Goal: Transaction & Acquisition: Purchase product/service

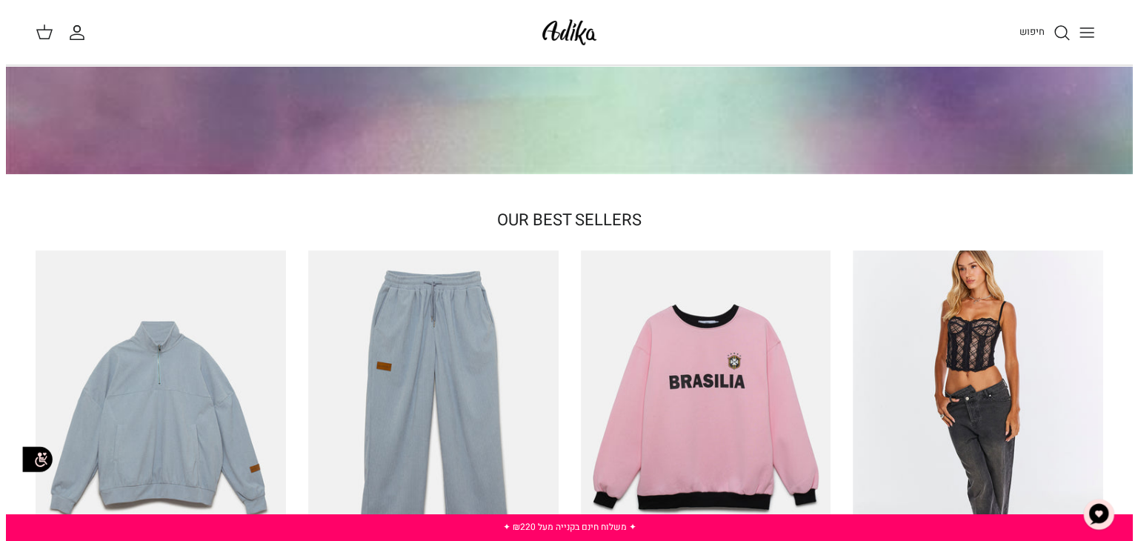
scroll to position [296, 0]
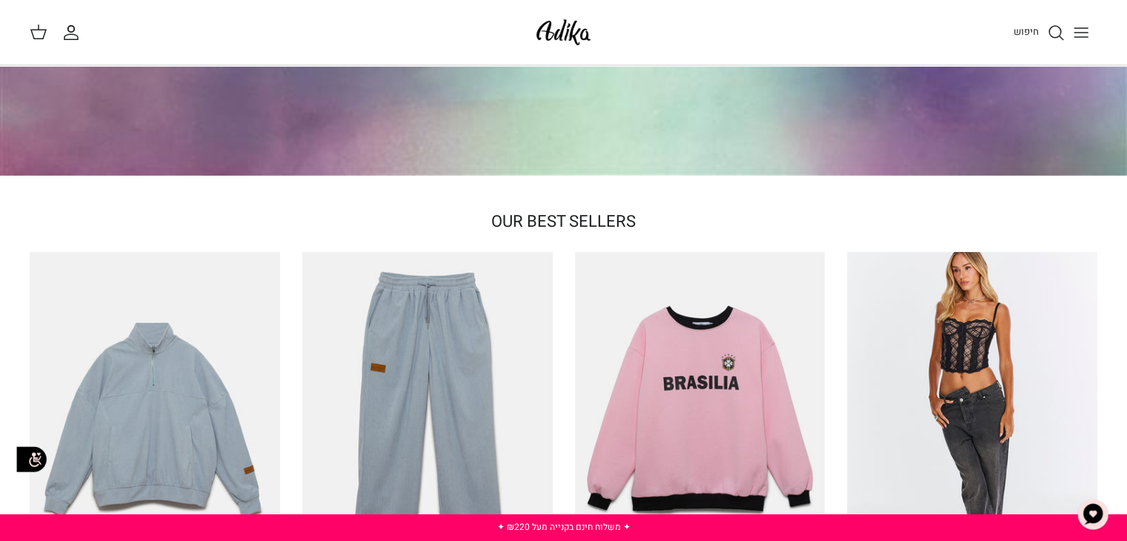
click at [1086, 21] on button "Toggle menu" at bounding box center [1081, 32] width 33 height 33
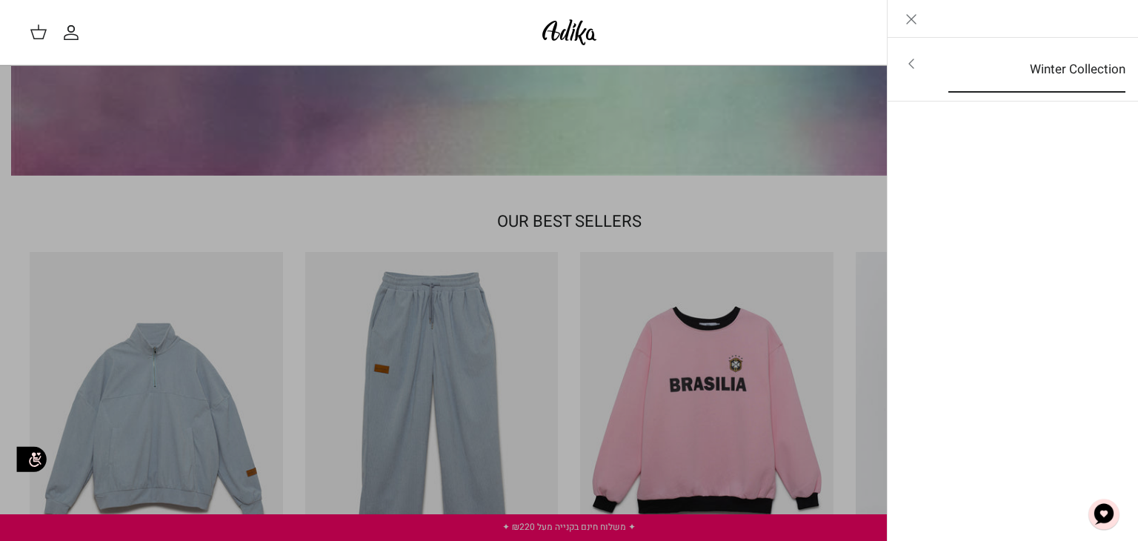
click at [1044, 78] on link "Winter Collection" at bounding box center [1037, 70] width 204 height 46
click at [1073, 62] on link "לכל הפריטים" at bounding box center [1013, 65] width 236 height 37
click at [1091, 61] on link "לכל הפריטים" at bounding box center [1013, 65] width 236 height 37
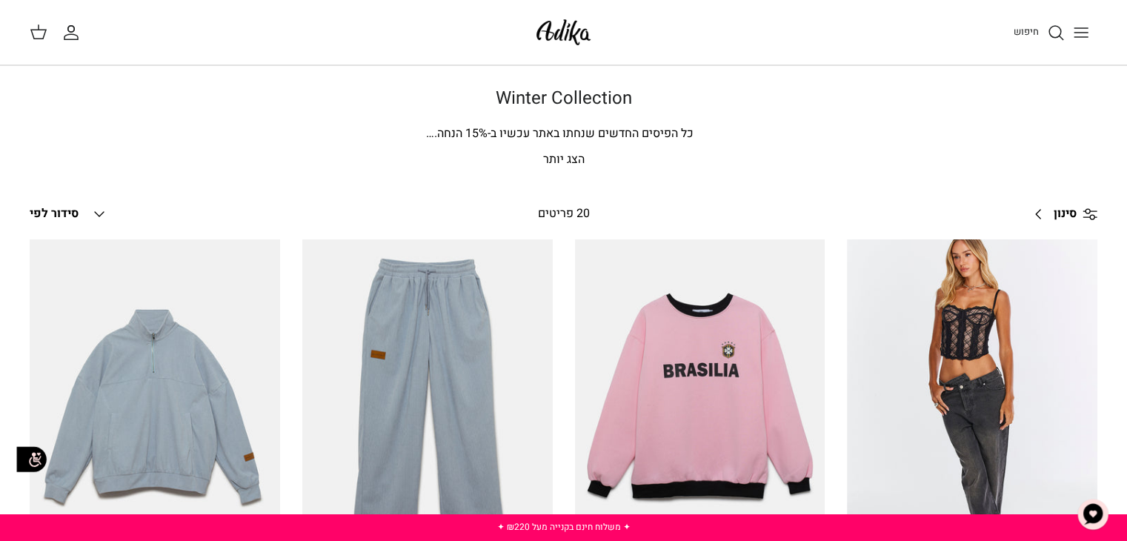
click at [571, 159] on p "הצג יותר" at bounding box center [564, 159] width 1038 height 19
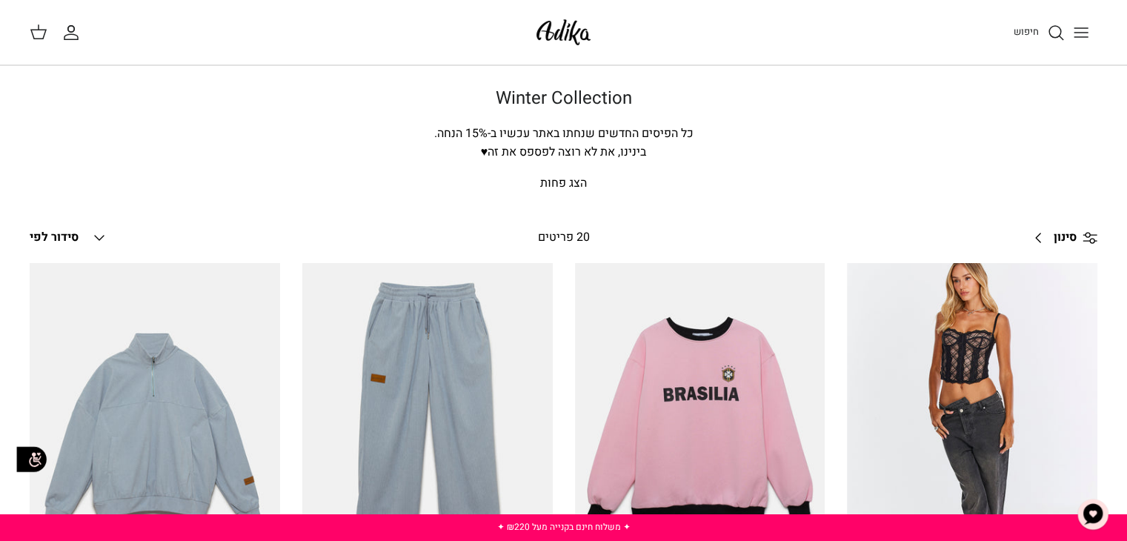
click at [1075, 28] on line "Toggle menu" at bounding box center [1081, 28] width 13 height 0
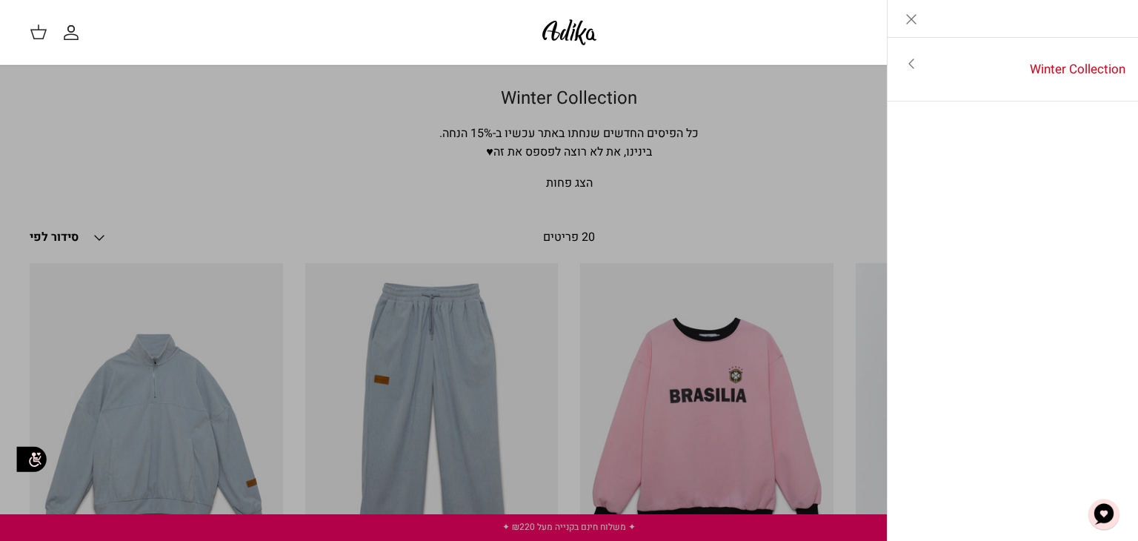
click at [917, 15] on icon "Close" at bounding box center [912, 19] width 18 height 18
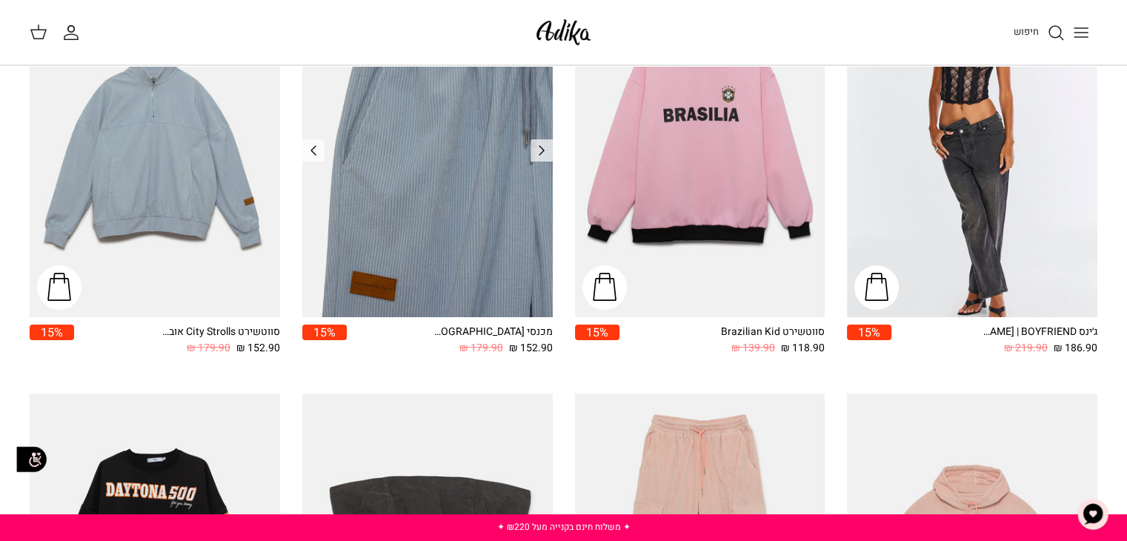
scroll to position [326, 0]
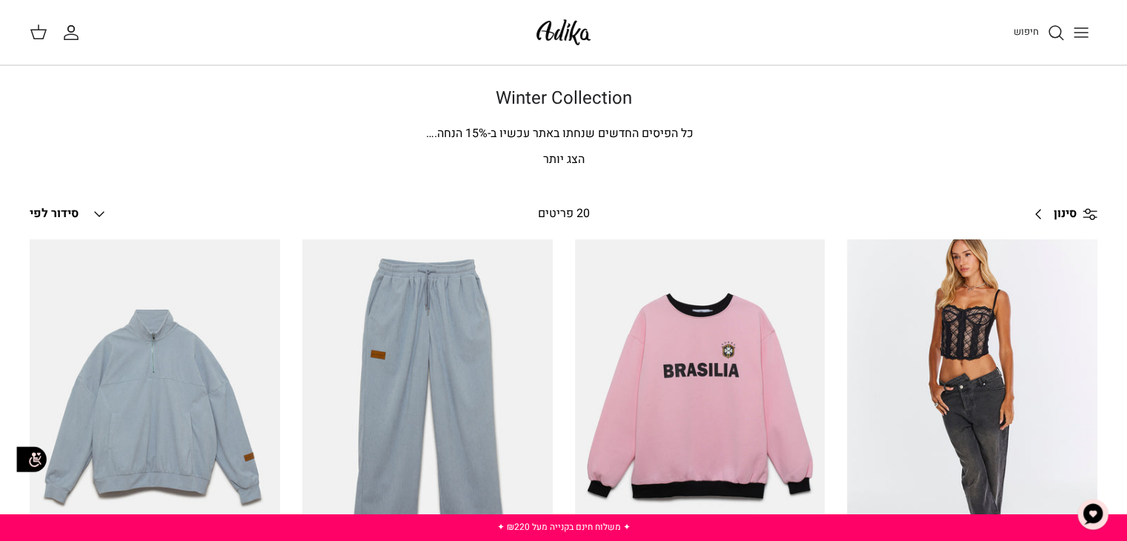
click at [104, 210] on icon "Down" at bounding box center [99, 214] width 18 height 18
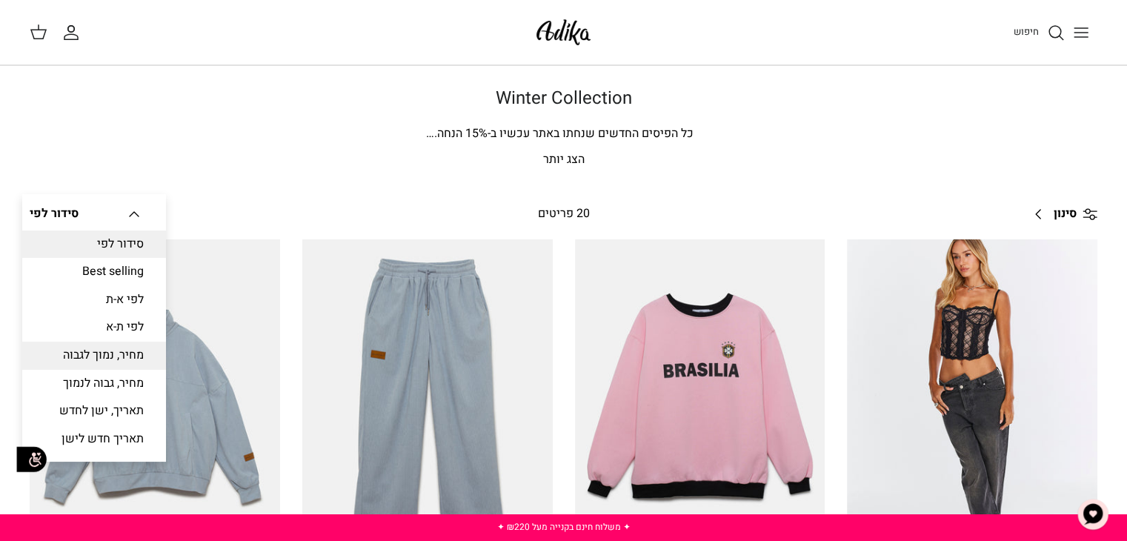
click at [102, 354] on link "מחיר, נמוך לגבוה" at bounding box center [94, 356] width 144 height 28
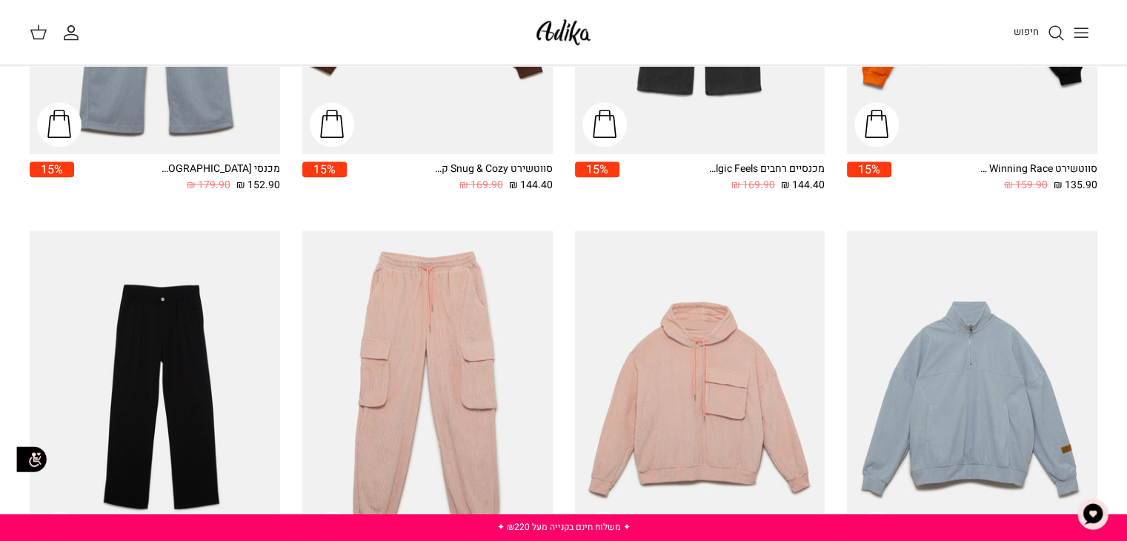
scroll to position [1227, 0]
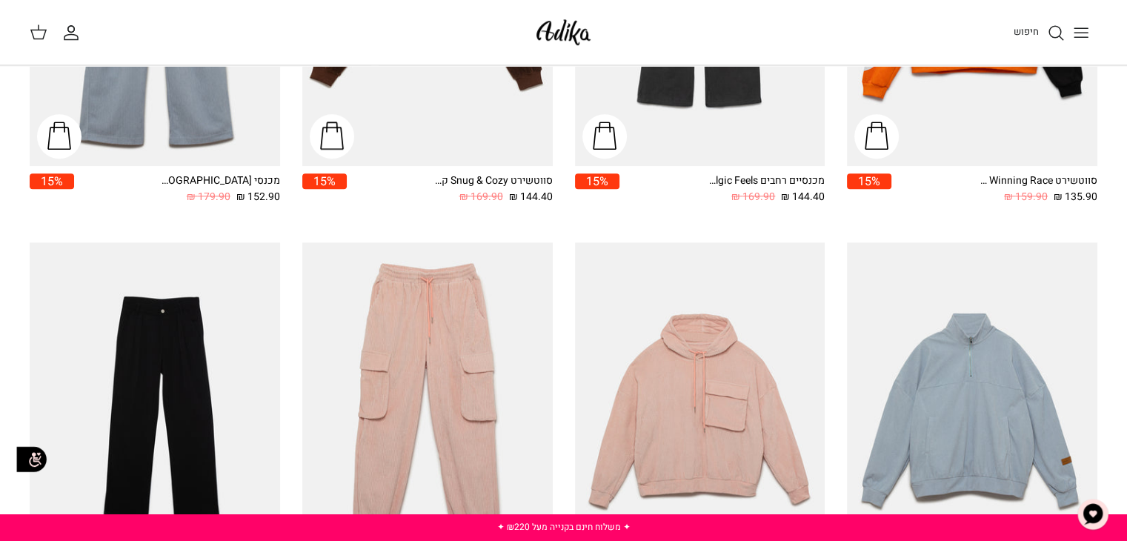
click at [1076, 36] on icon "Toggle menu" at bounding box center [1081, 33] width 18 height 18
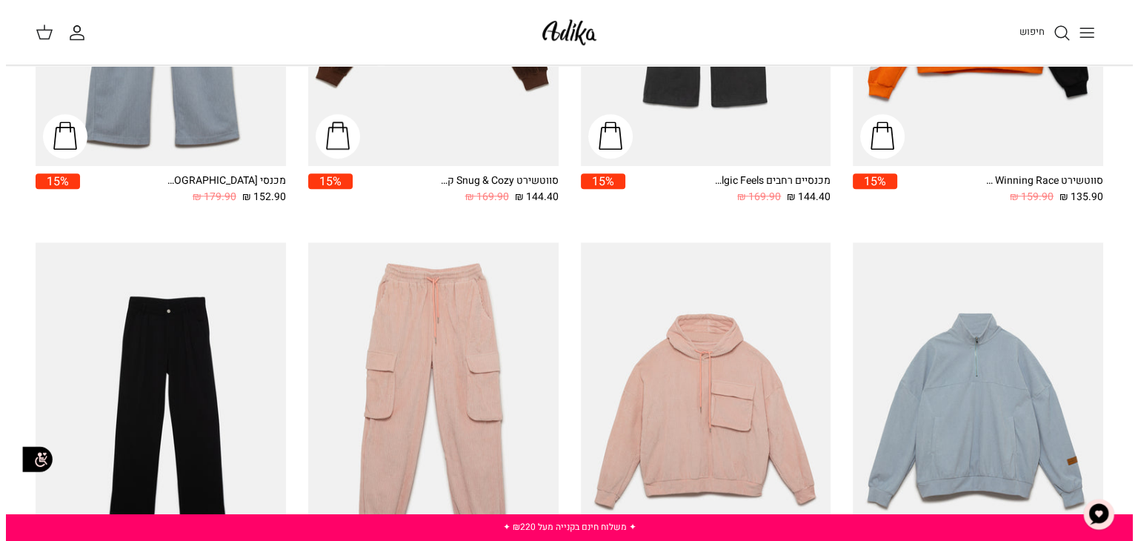
scroll to position [1235, 0]
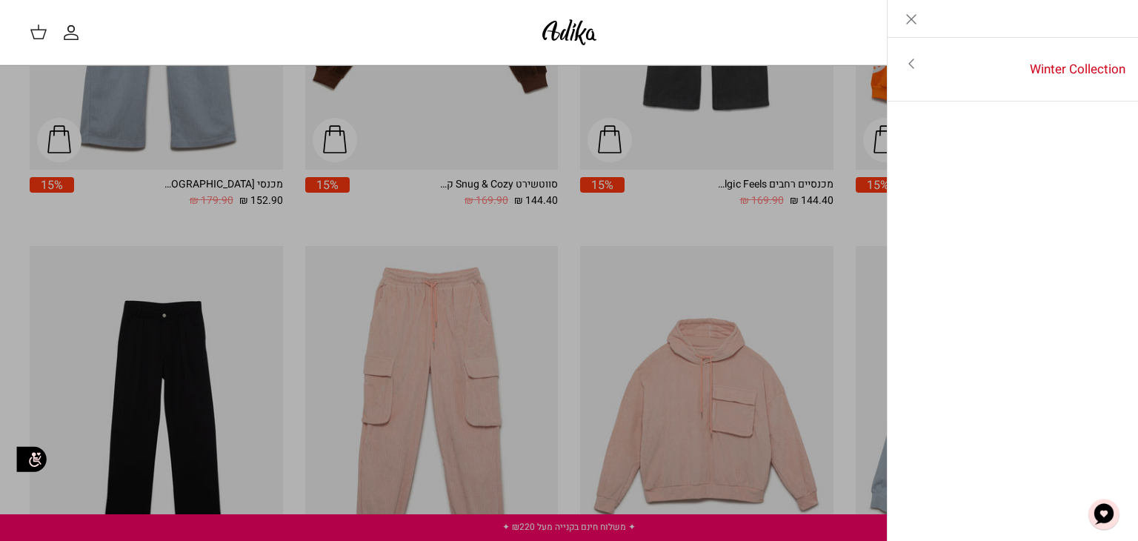
click at [1015, 25] on div "Left" at bounding box center [1013, 19] width 251 height 38
click at [910, 62] on polyline "Primary navigation" at bounding box center [911, 63] width 4 height 9
click at [1073, 67] on link "לכל הפריטים" at bounding box center [1013, 65] width 236 height 37
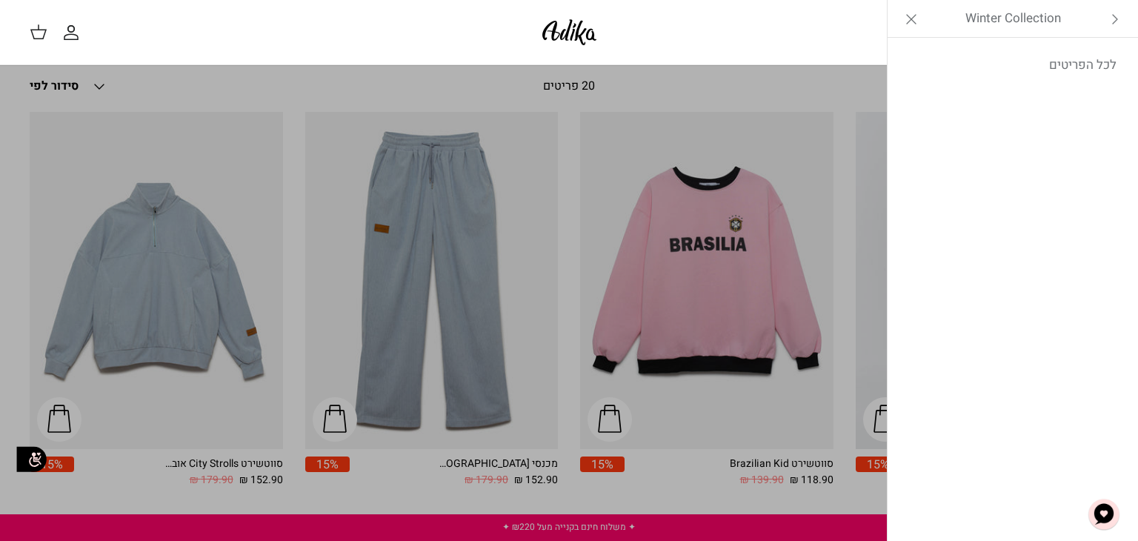
scroll to position [130, 0]
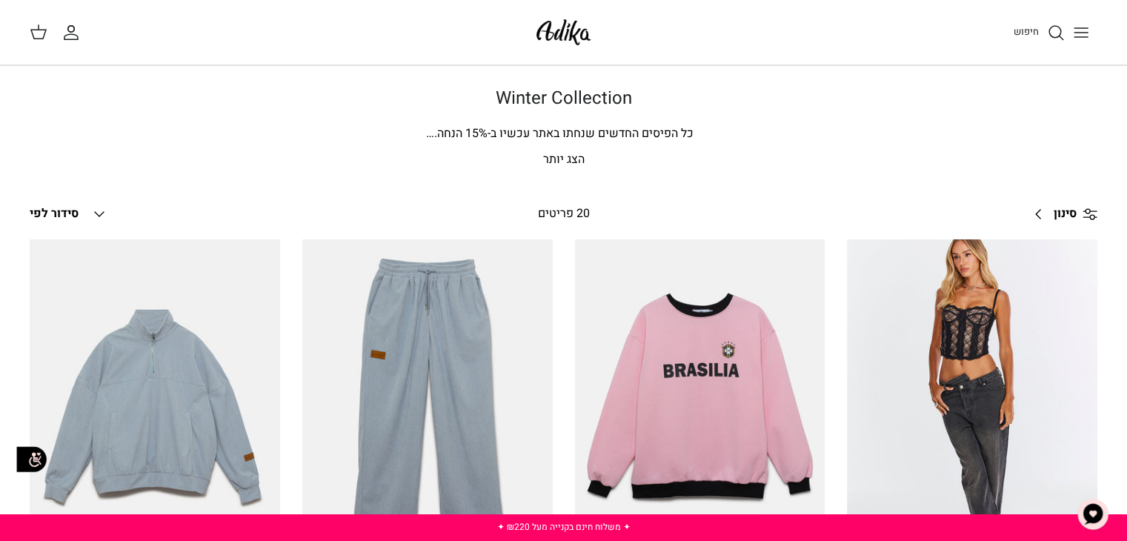
click at [1079, 30] on icon "Toggle menu" at bounding box center [1081, 33] width 18 height 18
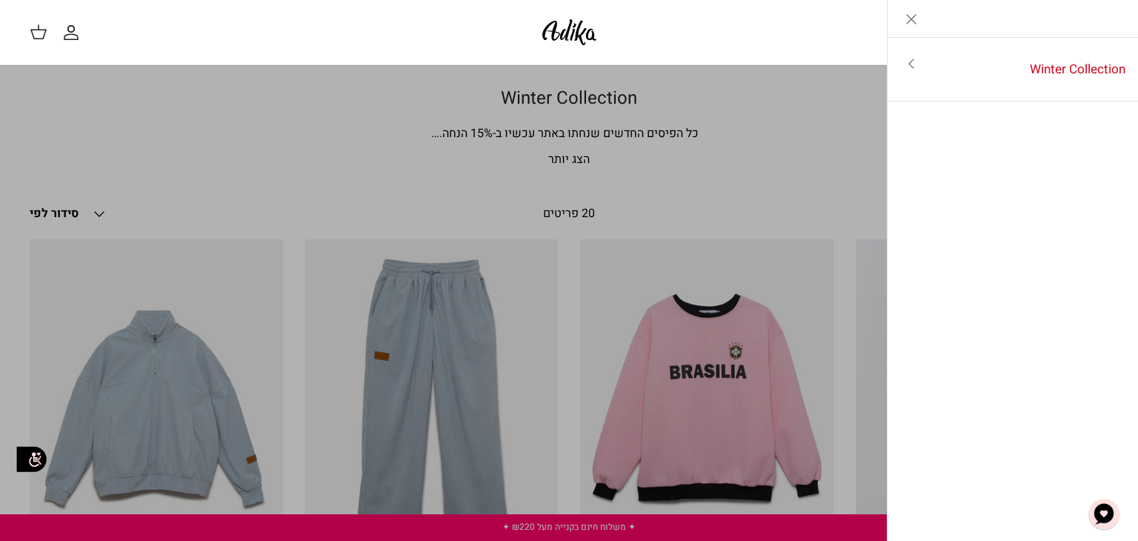
click at [682, 110] on link "Toggle menu" at bounding box center [569, 270] width 1138 height 541
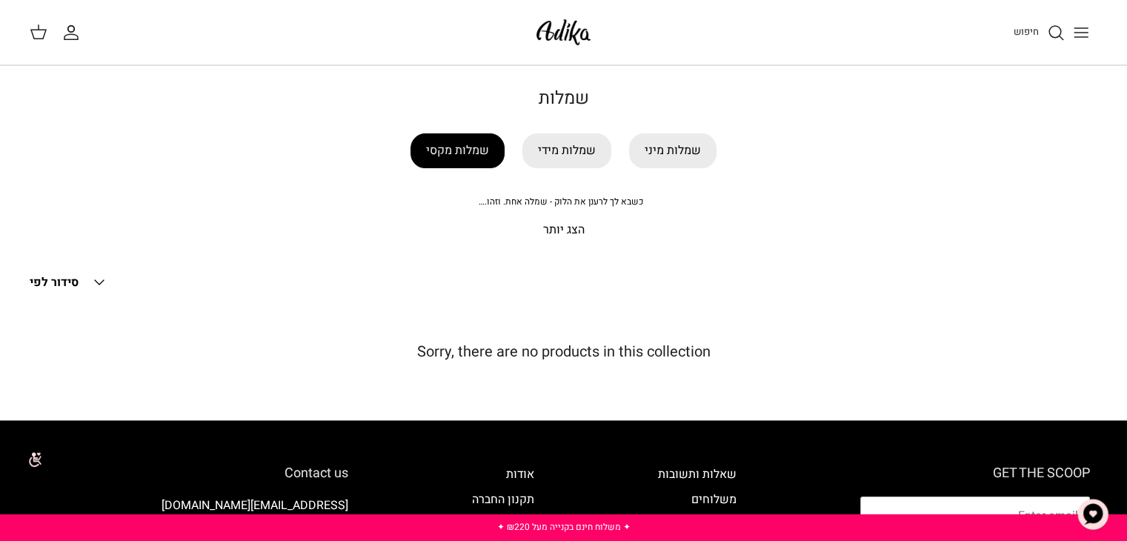
click at [477, 158] on link "שמלות מקסי" at bounding box center [458, 150] width 94 height 35
click at [1079, 33] on line "Toggle menu" at bounding box center [1081, 33] width 13 height 0
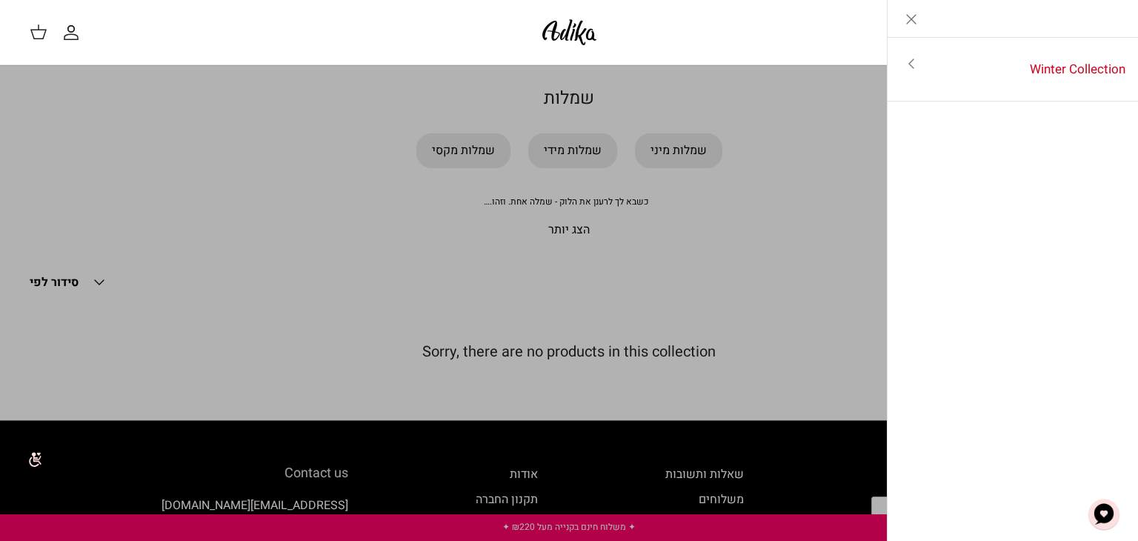
click at [569, 141] on link "Toggle menu" at bounding box center [569, 270] width 1138 height 541
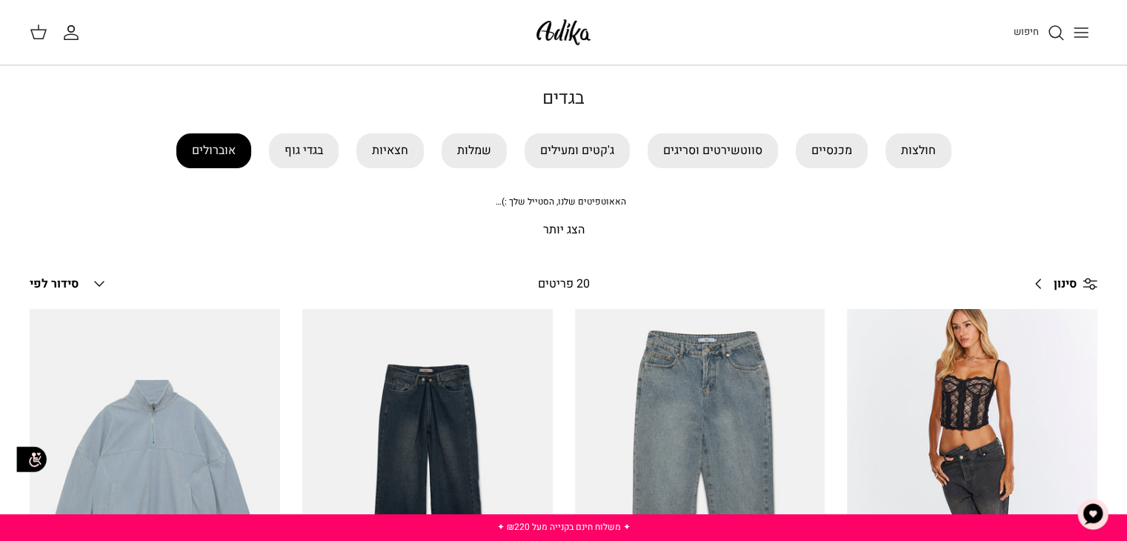
click at [213, 148] on link "אוברולים" at bounding box center [213, 150] width 75 height 35
click at [833, 160] on link "מכנסיים" at bounding box center [832, 150] width 72 height 35
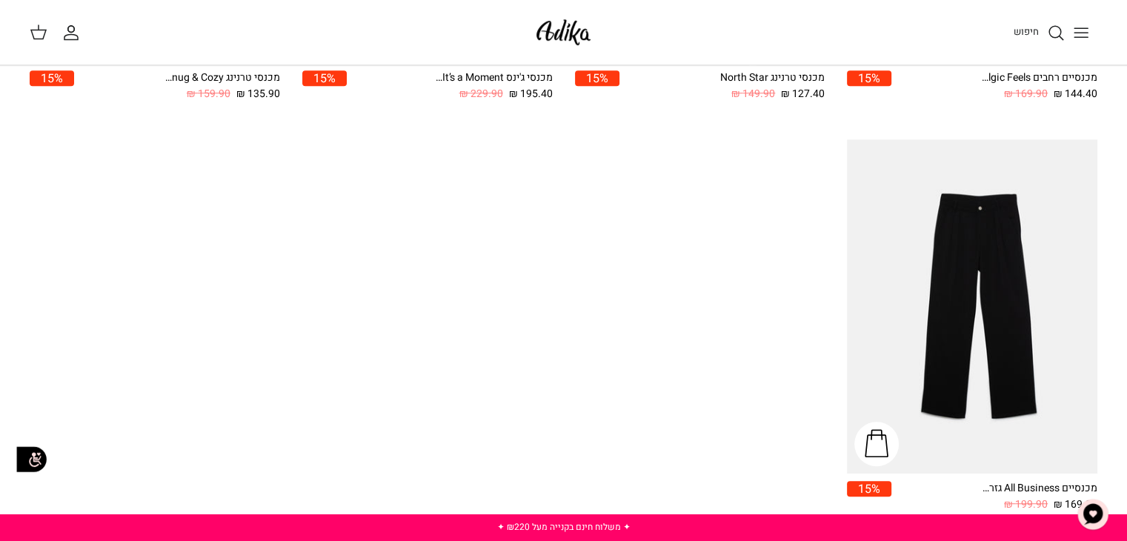
scroll to position [1008, 0]
